Goal: Find specific page/section: Find specific page/section

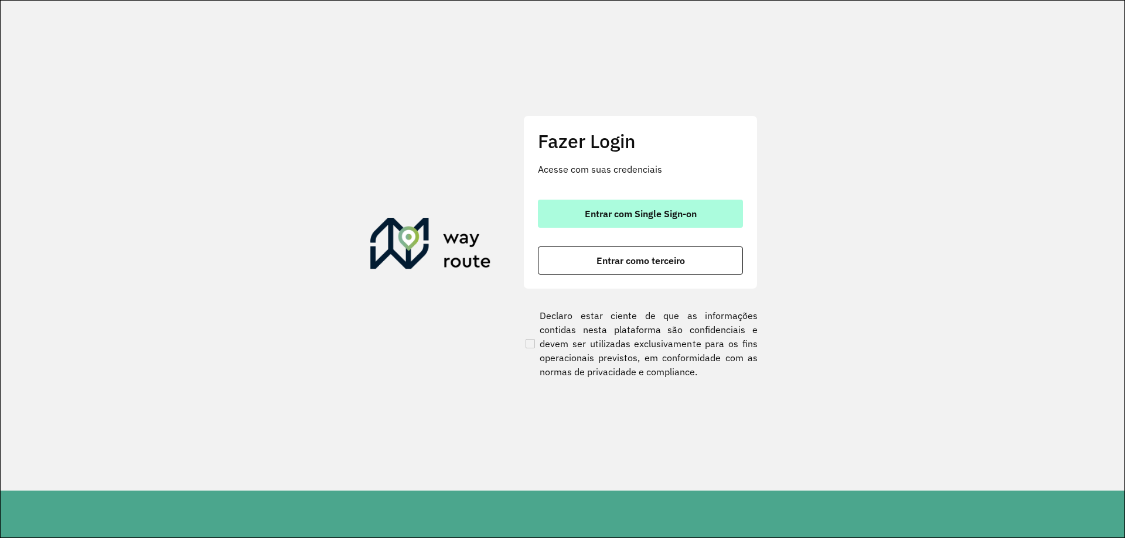
click at [599, 220] on button "Entrar com Single Sign-on" at bounding box center [640, 214] width 205 height 28
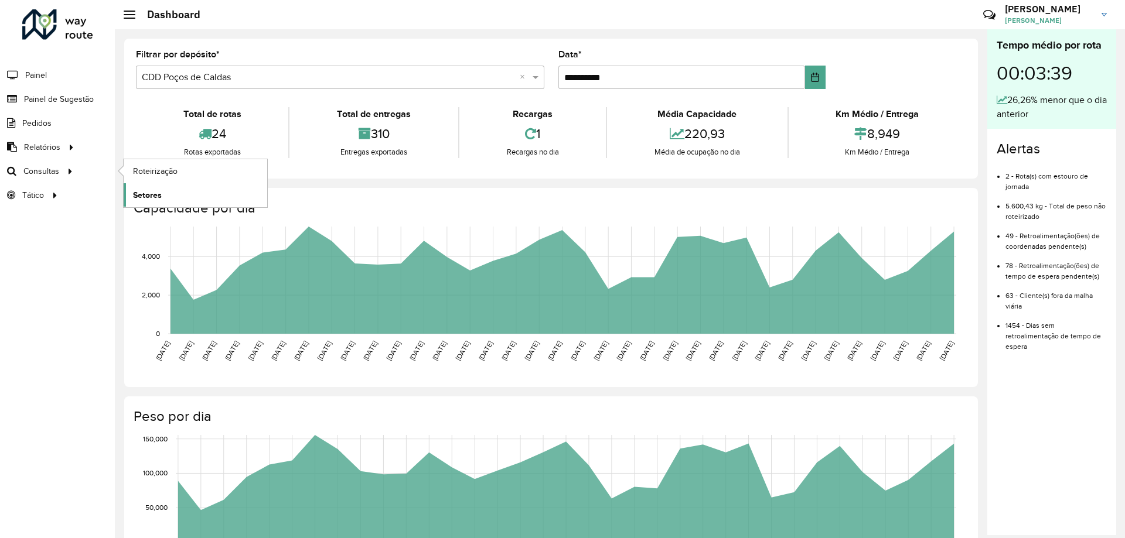
click at [155, 193] on span "Setores" at bounding box center [147, 195] width 29 height 12
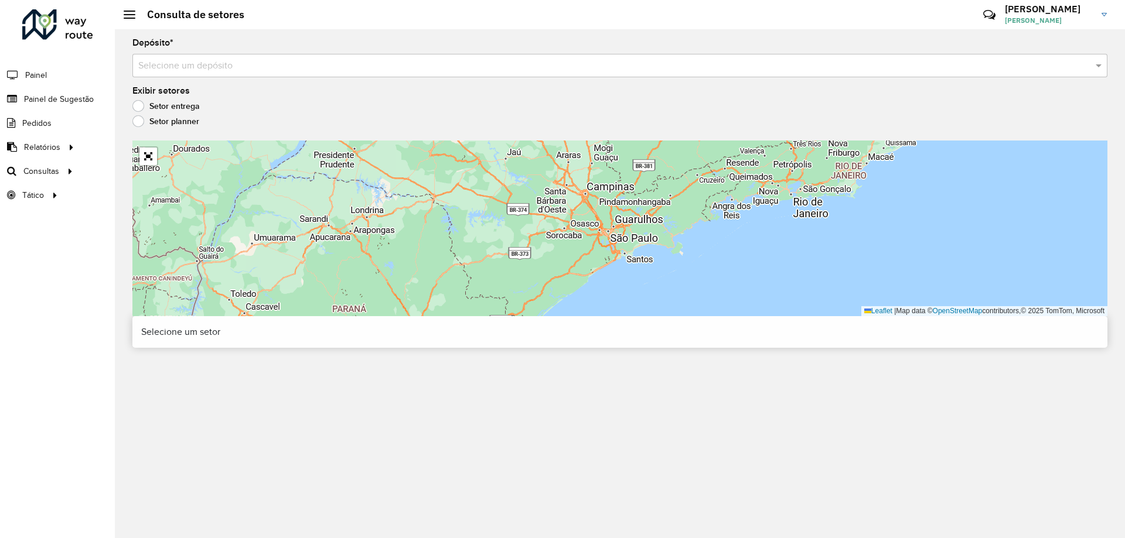
click at [349, 79] on div "Depósito * Selecione um depósito Exibir setores Setor entrega Setor planner Lea…" at bounding box center [620, 283] width 1010 height 509
click at [353, 68] on input "text" at bounding box center [608, 66] width 940 height 14
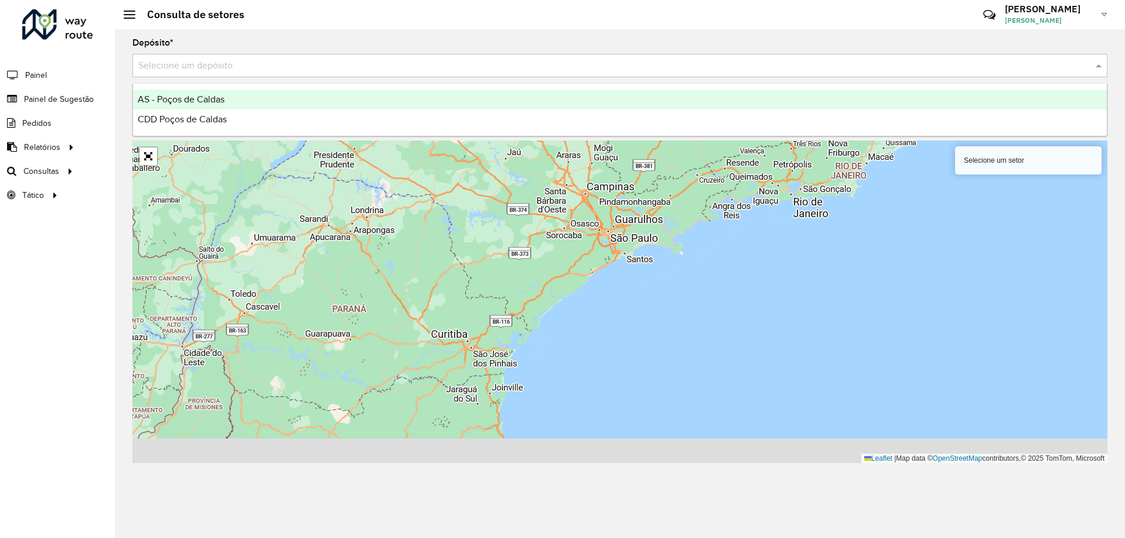
click at [342, 97] on div "AS - Poços de Caldas" at bounding box center [620, 100] width 974 height 20
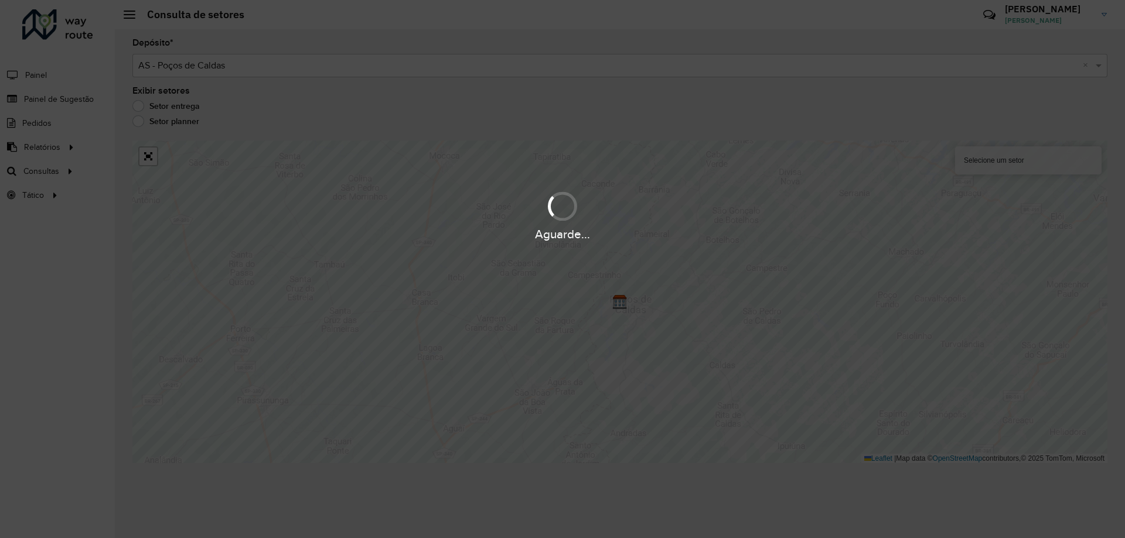
click at [352, 76] on div "Aguarde..." at bounding box center [562, 269] width 1125 height 538
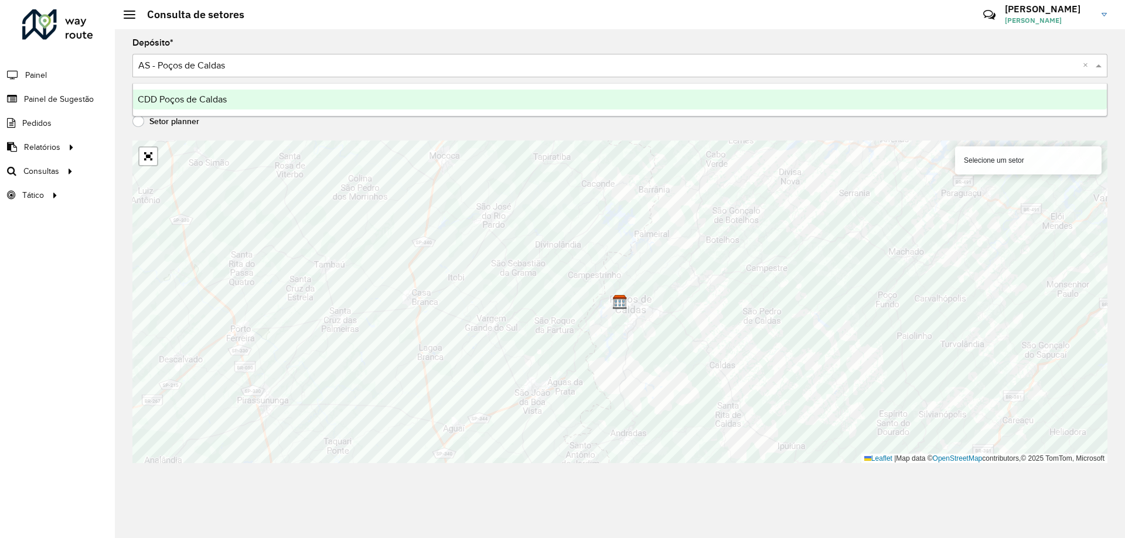
click at [355, 73] on div "Selecione um depósito × AS - Poços de Caldas ×" at bounding box center [619, 65] width 975 height 23
click at [353, 103] on div "CDD Poços de Caldas" at bounding box center [620, 100] width 974 height 20
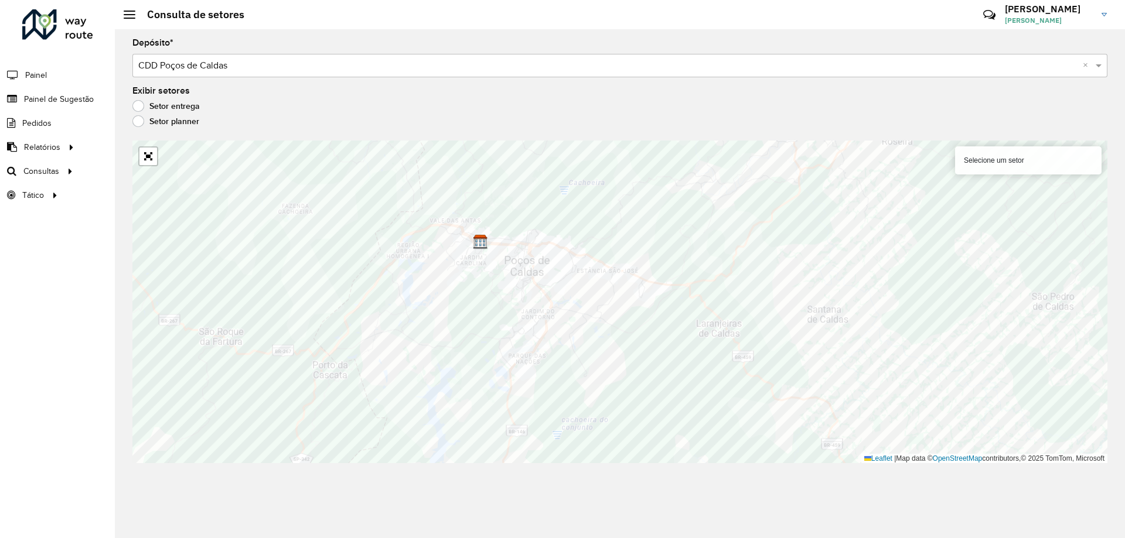
click at [138, 117] on label "Setor planner" at bounding box center [165, 121] width 67 height 12
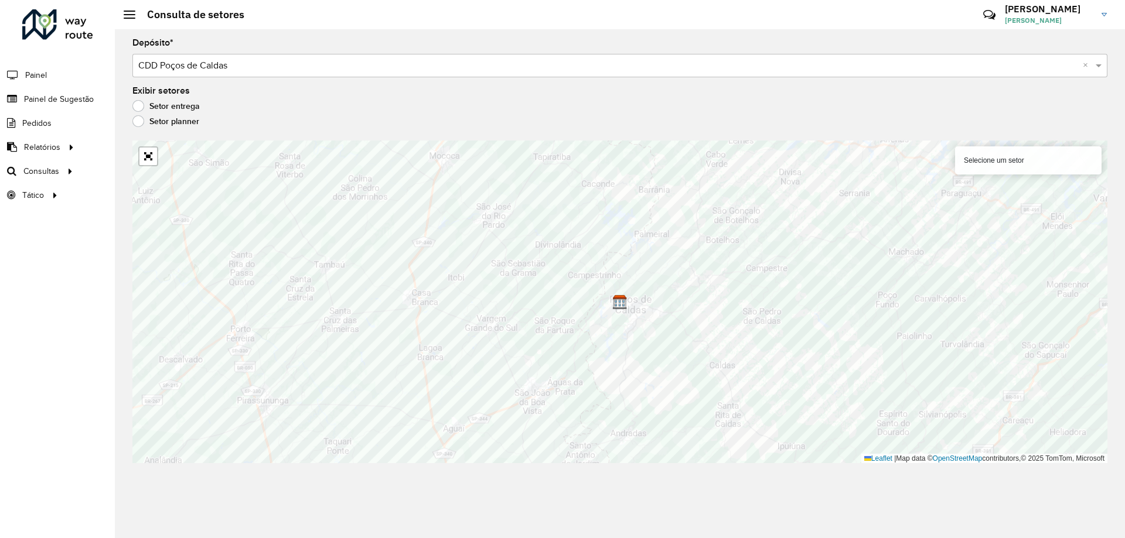
click at [139, 106] on label "Setor entrega" at bounding box center [165, 106] width 67 height 12
click at [973, 162] on div "Selecione um setor" at bounding box center [1028, 160] width 146 height 28
click at [973, 163] on div "Selecione um setor" at bounding box center [1028, 160] width 146 height 28
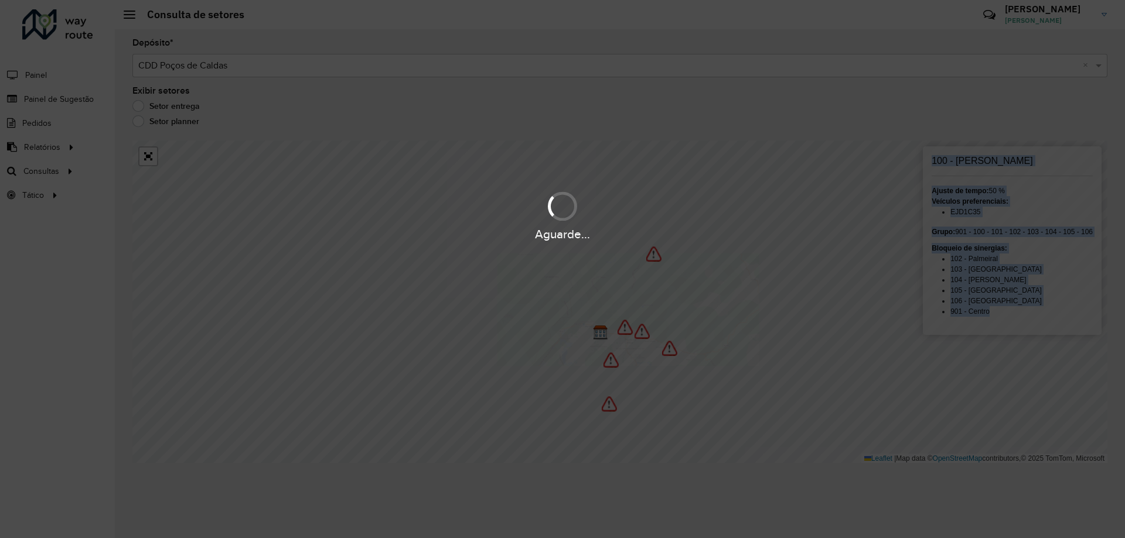
click at [470, 241] on div "Aguarde..." at bounding box center [562, 234] width 1125 height 18
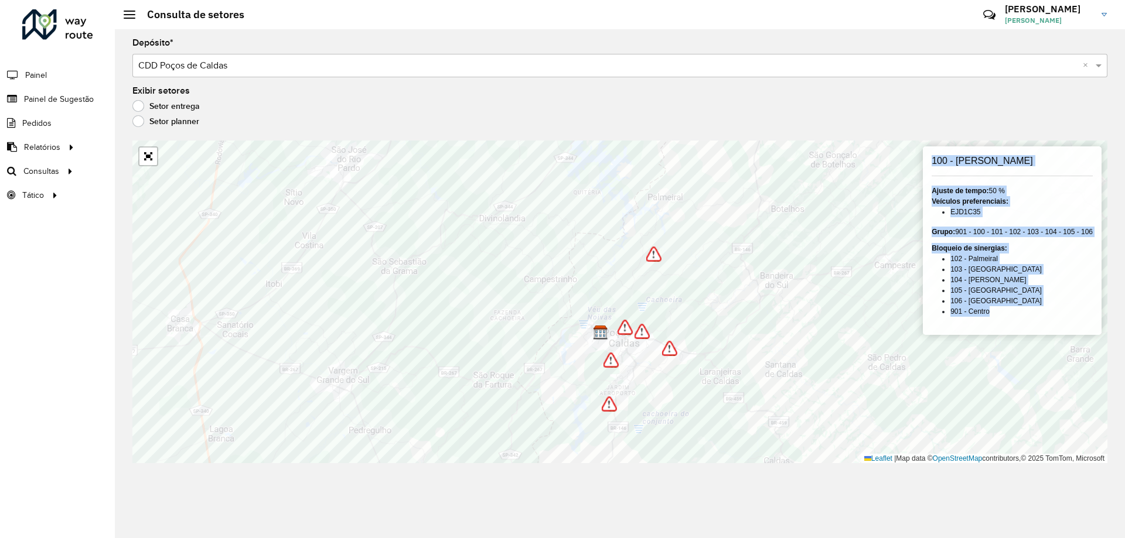
click at [985, 255] on li "102 - Palmeiral" at bounding box center [1021, 259] width 142 height 11
